Goal: Find specific page/section: Find specific page/section

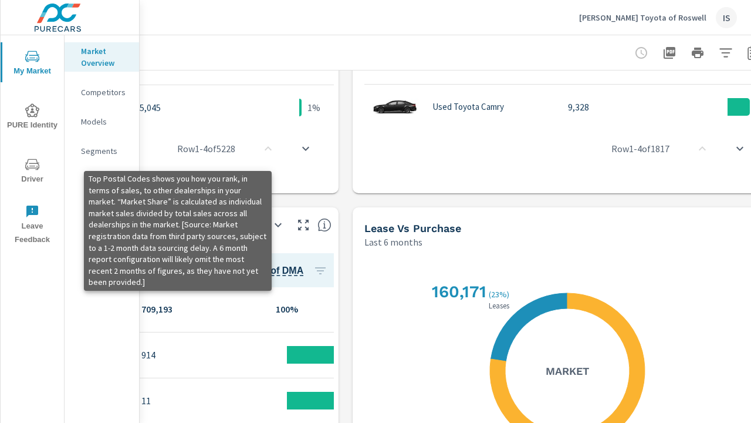
scroll to position [833, 266]
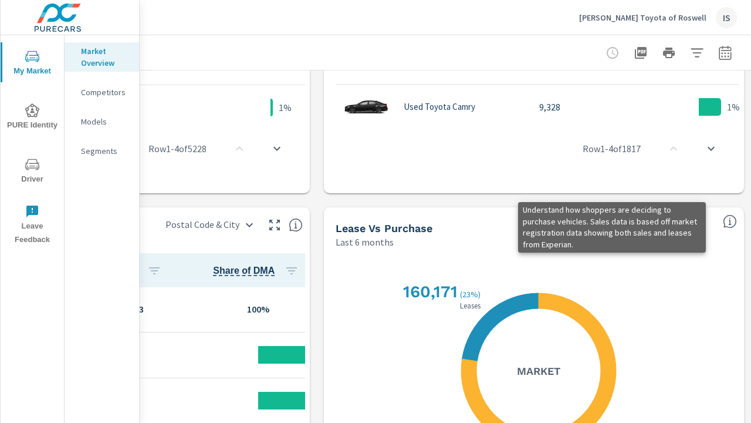
click at [635, 52] on icon "button" at bounding box center [641, 53] width 12 height 12
